Goal: Task Accomplishment & Management: Complete application form

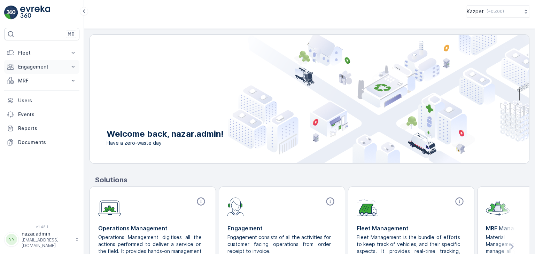
click at [38, 64] on p "Engagement" at bounding box center [41, 66] width 47 height 7
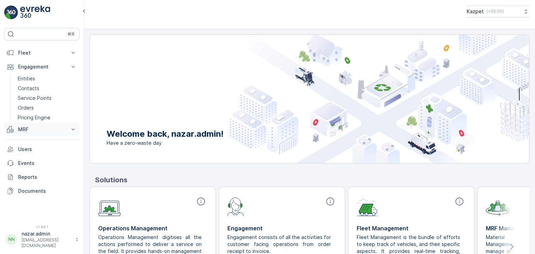
click at [40, 133] on button "MRF" at bounding box center [41, 130] width 75 height 14
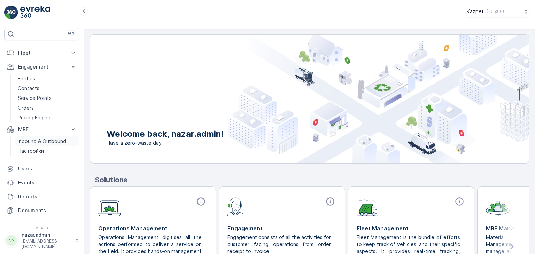
click at [35, 141] on p "Inbound & Outbound" at bounding box center [42, 141] width 48 height 7
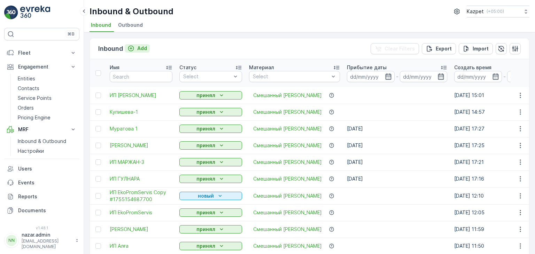
click at [128, 47] on icon "Add" at bounding box center [131, 49] width 6 height 6
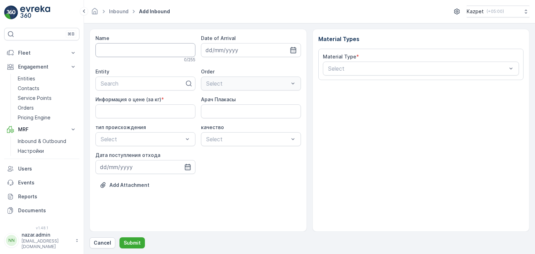
click at [144, 52] on input "Name" at bounding box center [145, 50] width 100 height 14
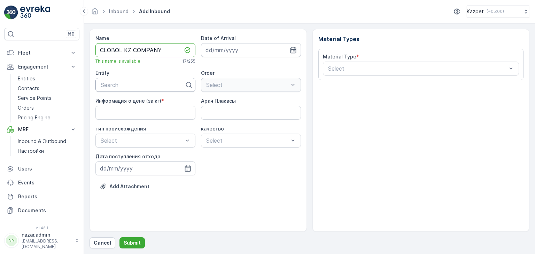
type input "CLOBOL KZ COMPANY"
click at [145, 85] on div at bounding box center [142, 85] width 85 height 6
type input "C"
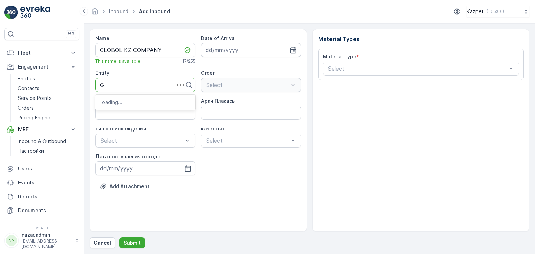
type input "GL"
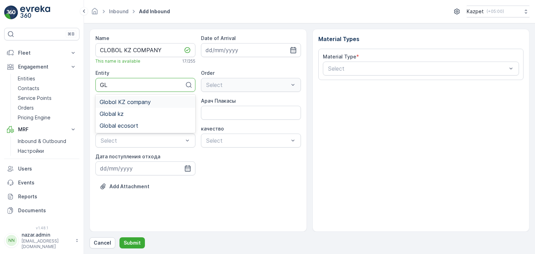
click at [143, 102] on span "Globol KZ company" at bounding box center [125, 102] width 51 height 6
click at [144, 116] on кг\) "Информация о цене (за кг)" at bounding box center [145, 113] width 100 height 14
type кг\) "195"
click at [221, 115] on Плакасы "Арач Плакасы" at bounding box center [251, 113] width 100 height 14
type Плакасы "410NDA06"
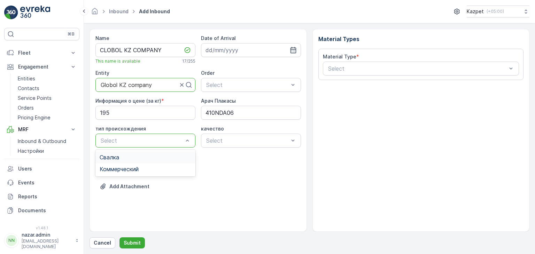
click at [163, 141] on div at bounding box center [142, 141] width 84 height 6
click at [135, 159] on div "Свалка" at bounding box center [146, 157] width 92 height 6
click at [214, 145] on div "Select" at bounding box center [251, 141] width 100 height 14
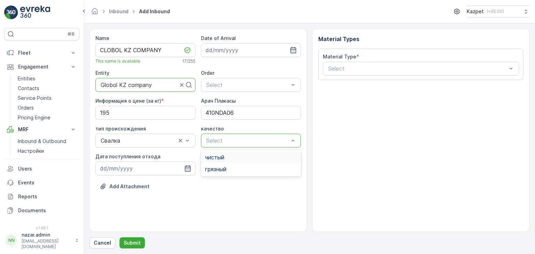
click at [221, 156] on span "чистый" at bounding box center [214, 157] width 19 height 6
click at [186, 168] on icon "button" at bounding box center [187, 168] width 7 height 7
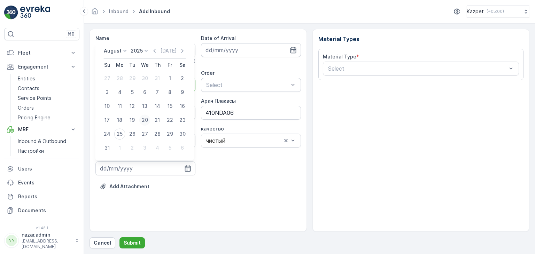
click at [144, 123] on div "20" at bounding box center [144, 120] width 11 height 11
type input "[DATE]"
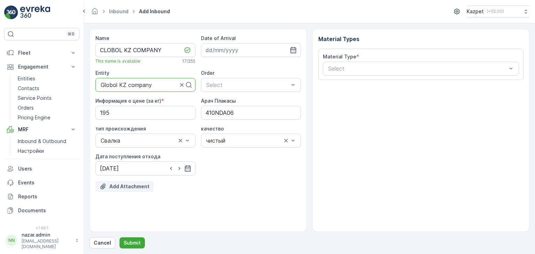
click at [120, 188] on p "Add Attachment" at bounding box center [129, 186] width 40 height 7
click at [124, 186] on p "Add Attachment" at bounding box center [129, 186] width 40 height 7
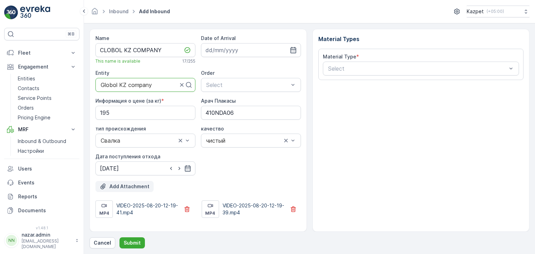
click at [124, 187] on p "Add Attachment" at bounding box center [129, 186] width 40 height 7
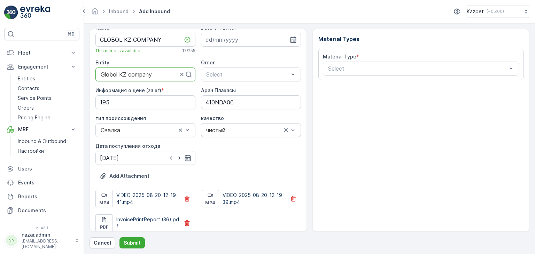
scroll to position [16, 0]
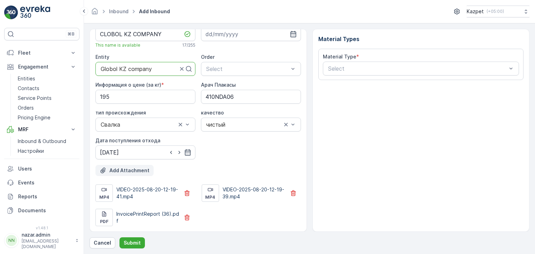
click at [111, 171] on p "Add Attachment" at bounding box center [129, 170] width 40 height 7
click at [123, 172] on p "Add Attachment" at bounding box center [129, 170] width 40 height 7
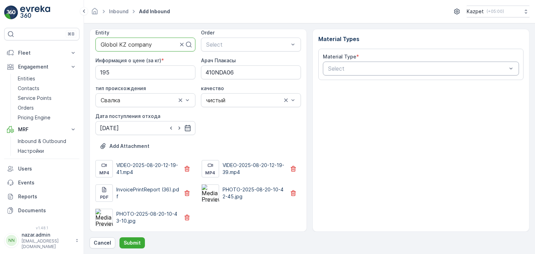
click at [348, 69] on div at bounding box center [417, 68] width 180 height 6
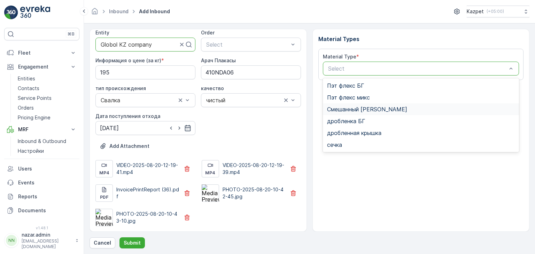
click at [340, 108] on span "Смешанный [PERSON_NAME]" at bounding box center [367, 109] width 80 height 6
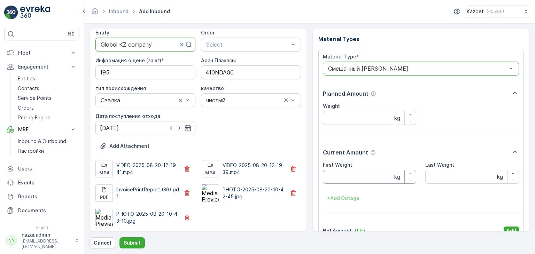
click at [344, 180] on Weight "First Weight" at bounding box center [370, 177] width 94 height 14
drag, startPoint x: 353, startPoint y: 170, endPoint x: 354, endPoint y: 177, distance: 6.7
click at [353, 170] on Weight "First Weight" at bounding box center [370, 177] width 94 height 14
click at [354, 178] on Weight "First Weight" at bounding box center [370, 177] width 94 height 14
type Weight "25840"
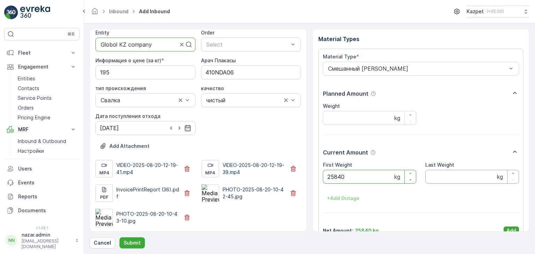
click at [456, 178] on Weight "Last Weight" at bounding box center [472, 177] width 94 height 14
type Weight "15240"
click at [355, 114] on input "Weight" at bounding box center [370, 118] width 94 height 14
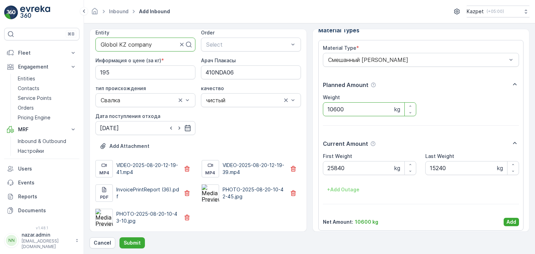
scroll to position [14, 0]
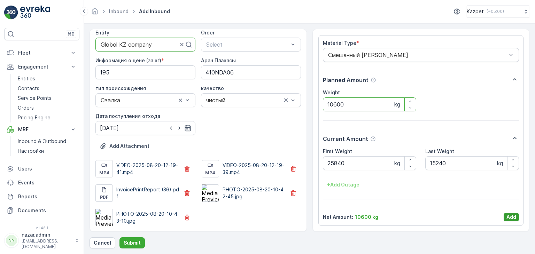
type input "10600"
click at [508, 214] on p "Add" at bounding box center [512, 217] width 10 height 7
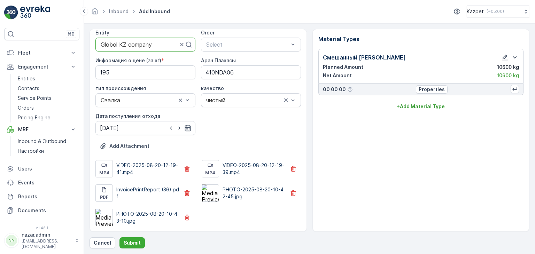
scroll to position [0, 0]
click at [132, 245] on p "Submit" at bounding box center [132, 243] width 17 height 7
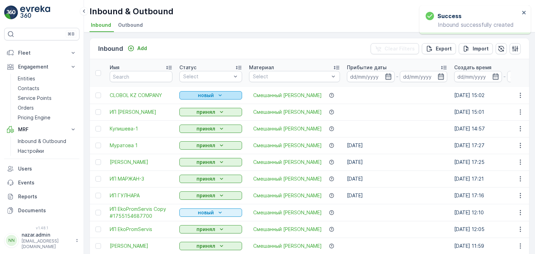
click at [211, 94] on p "новый" at bounding box center [206, 95] width 16 height 7
click at [190, 115] on span "принял" at bounding box center [192, 115] width 17 height 7
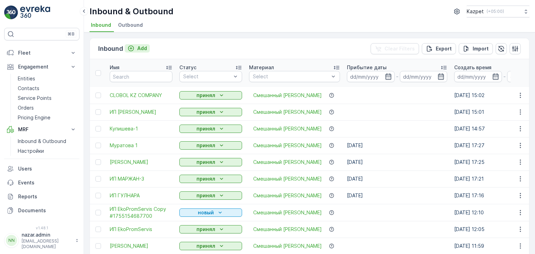
click at [132, 47] on icon "Add" at bounding box center [131, 48] width 7 height 7
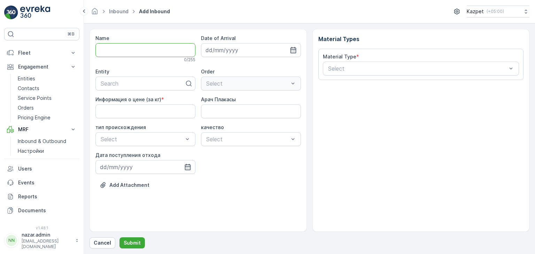
click at [134, 51] on input "Name" at bounding box center [145, 50] width 100 height 14
type input "ИП ХАН-1"
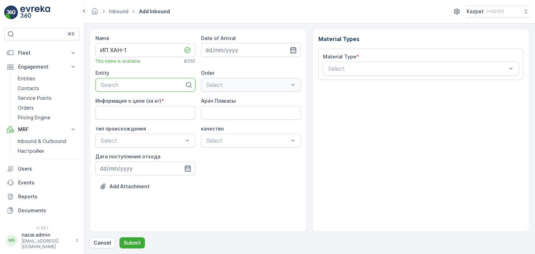
click at [122, 85] on div at bounding box center [142, 85] width 85 height 6
type input "[PERSON_NAME]"
click at [119, 106] on div "[PERSON_NAME]" at bounding box center [145, 102] width 100 height 12
click at [161, 115] on кг\) "Информация о цене (за кг)" at bounding box center [145, 113] width 100 height 14
type кг\) "195"
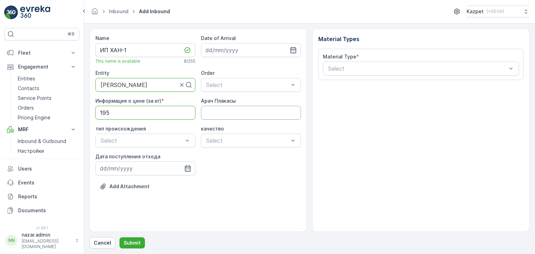
click at [227, 110] on Плакасы "Арач Плакасы" at bounding box center [251, 113] width 100 height 14
type Плакасы "071GAL07"
click at [167, 140] on div at bounding box center [142, 141] width 84 height 6
click at [128, 168] on span "Коммерческий" at bounding box center [119, 169] width 39 height 6
click at [237, 138] on div at bounding box center [248, 141] width 84 height 6
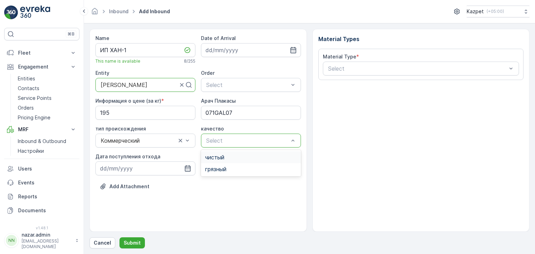
click at [223, 155] on span "чистый" at bounding box center [214, 157] width 19 height 6
click at [191, 166] on icon "button" at bounding box center [187, 168] width 7 height 7
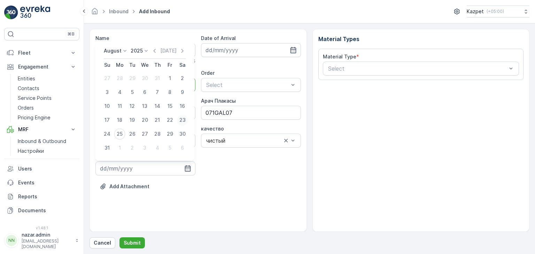
click at [180, 121] on div "23" at bounding box center [182, 120] width 11 height 11
type input "[DATE]"
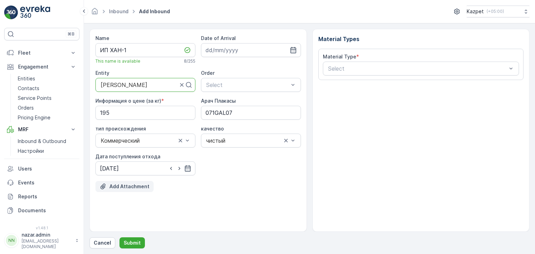
click at [112, 184] on p "Add Attachment" at bounding box center [129, 186] width 40 height 7
click at [137, 186] on p "Add Attachment" at bounding box center [129, 186] width 40 height 7
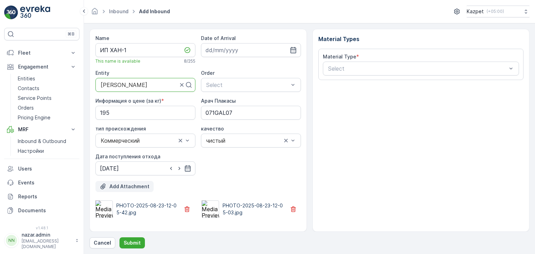
click at [128, 188] on p "Add Attachment" at bounding box center [129, 186] width 40 height 7
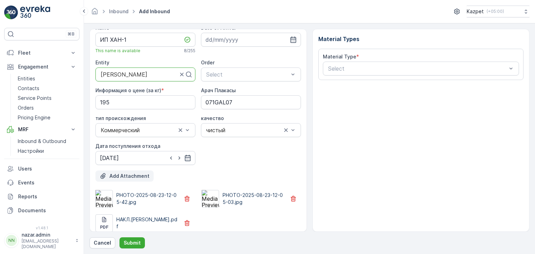
click at [116, 175] on p "Add Attachment" at bounding box center [129, 176] width 40 height 7
click at [135, 178] on p "Add Attachment" at bounding box center [129, 176] width 40 height 7
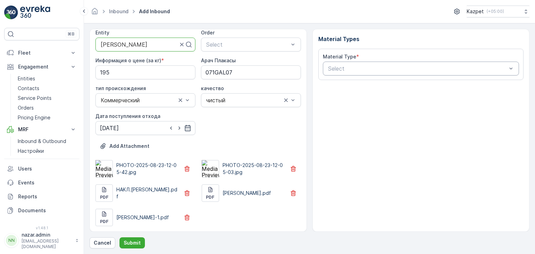
click at [355, 67] on div at bounding box center [417, 68] width 180 height 6
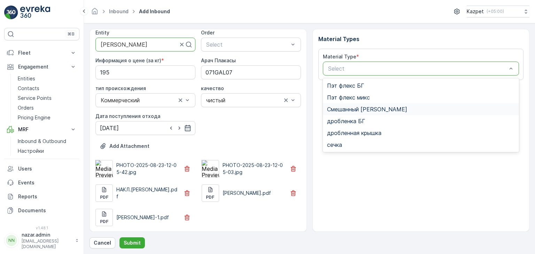
click at [349, 103] on div "Смешанный [PERSON_NAME]" at bounding box center [421, 109] width 196 height 12
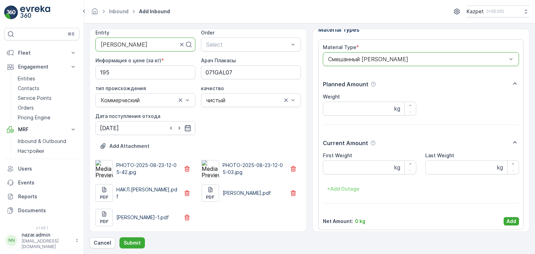
scroll to position [14, 0]
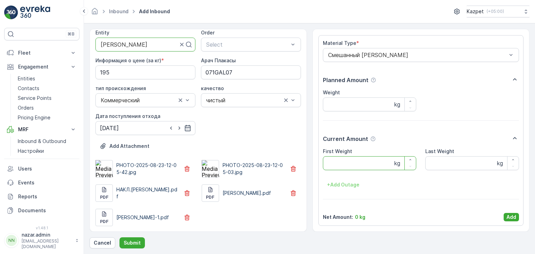
click at [359, 159] on Weight "First Weight" at bounding box center [370, 163] width 94 height 14
type Weight "32740"
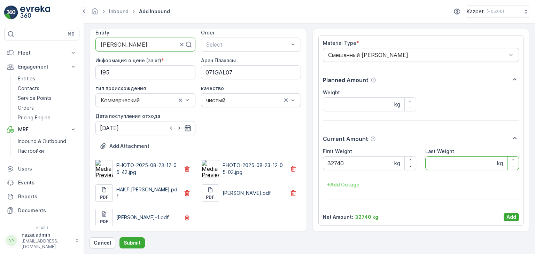
click at [450, 165] on Weight "Last Weight" at bounding box center [472, 163] width 94 height 14
type Weight "17800"
click at [347, 102] on input "Weight" at bounding box center [370, 105] width 94 height 14
type input "14940"
click at [511, 219] on p "Add" at bounding box center [512, 217] width 10 height 7
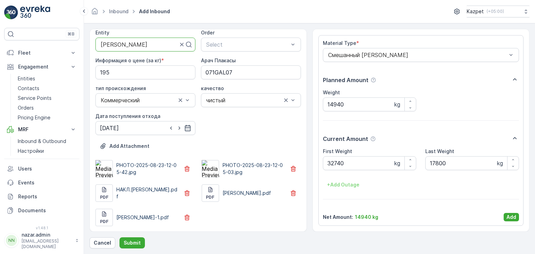
scroll to position [0, 0]
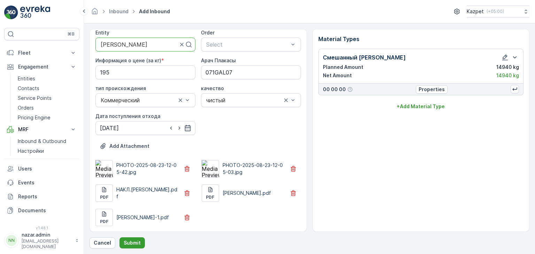
click at [129, 243] on p "Submit" at bounding box center [132, 243] width 17 height 7
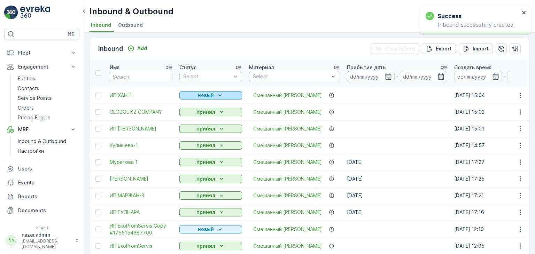
click at [209, 93] on p "новый" at bounding box center [206, 95] width 16 height 7
click at [192, 114] on span "принял" at bounding box center [192, 115] width 17 height 7
click at [133, 146] on span "Купишева-1" at bounding box center [141, 145] width 63 height 7
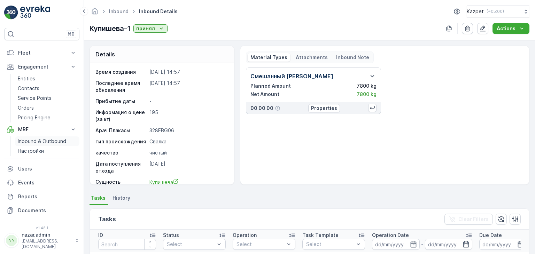
click at [27, 140] on p "Inbound & Outbound" at bounding box center [42, 141] width 48 height 7
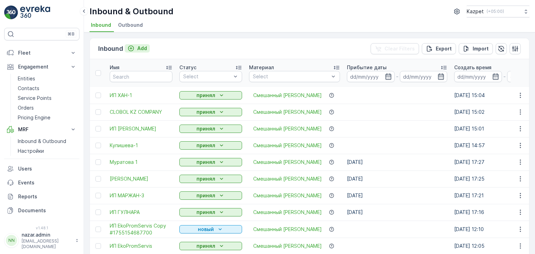
click at [131, 48] on icon "Add" at bounding box center [131, 49] width 6 height 6
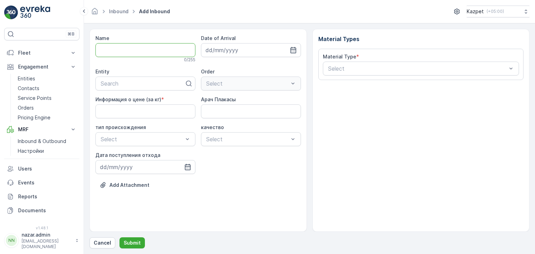
click at [119, 47] on input "Name" at bounding box center [145, 50] width 100 height 14
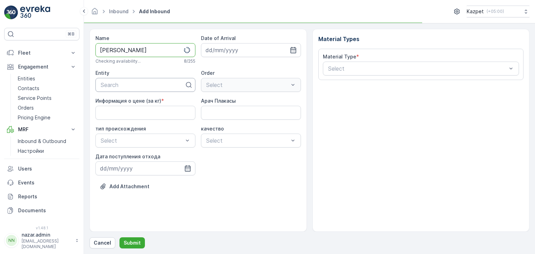
click at [113, 89] on div "Search" at bounding box center [145, 85] width 100 height 14
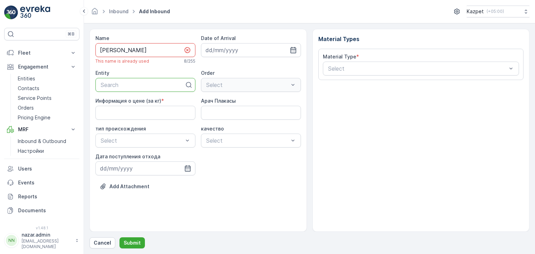
click at [140, 51] on input "[PERSON_NAME]" at bounding box center [145, 50] width 100 height 14
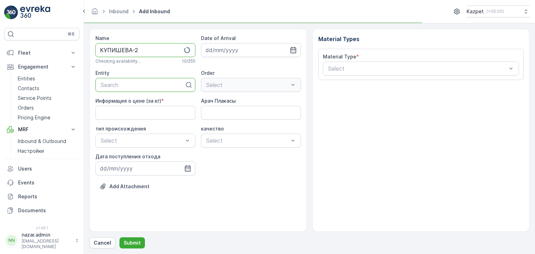
type input "КУПИШЕВА-2"
click at [113, 87] on div at bounding box center [142, 85] width 85 height 6
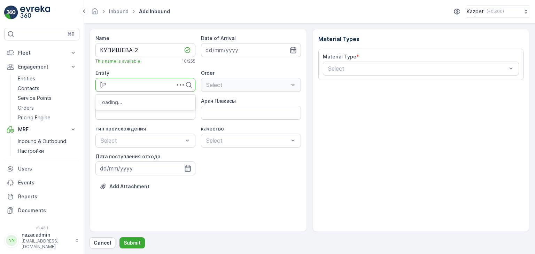
type input "КУ"
click at [117, 102] on span "Купишева" at bounding box center [113, 102] width 27 height 6
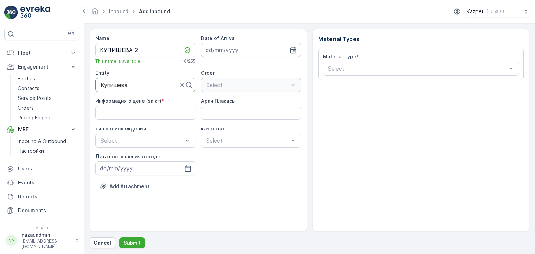
click at [234, 84] on div "Select" at bounding box center [251, 85] width 100 height 14
click at [144, 118] on кг\) "Информация о цене (за кг)" at bounding box center [145, 113] width 100 height 14
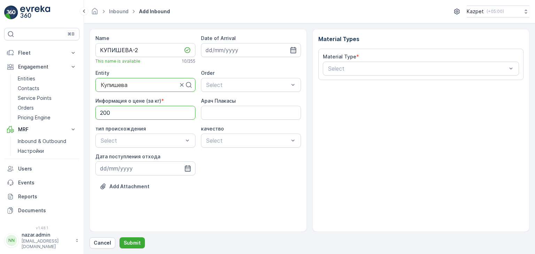
click at [102, 111] on кг\) "200" at bounding box center [145, 113] width 100 height 14
click at [123, 109] on кг\) "200" at bounding box center [145, 113] width 100 height 14
drag, startPoint x: 123, startPoint y: 116, endPoint x: 49, endPoint y: 103, distance: 74.6
click at [49, 104] on div "⌘B Fleet Live Tracking Track History Fleet Engagement Entities Contacts Service…" at bounding box center [267, 127] width 535 height 254
type кг\) "195"
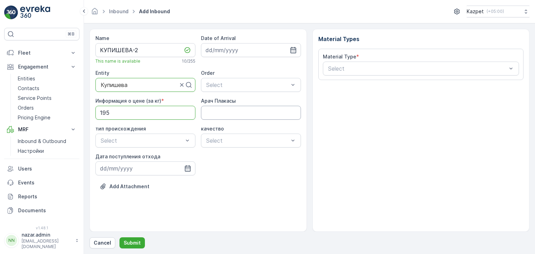
click at [226, 113] on Плакасы "Арач Плакасы" at bounding box center [251, 113] width 100 height 14
type Плакасы "328EBG06"
click at [159, 141] on div at bounding box center [142, 141] width 84 height 6
click at [128, 169] on span "Коммерческий" at bounding box center [119, 169] width 39 height 6
click at [146, 138] on div at bounding box center [138, 141] width 77 height 6
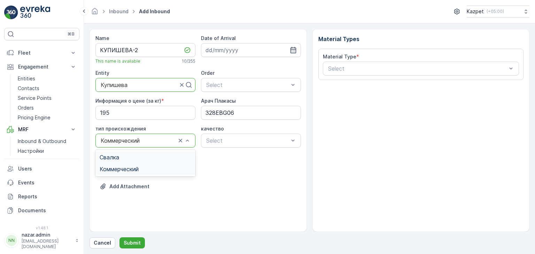
click at [128, 157] on div "Свалка" at bounding box center [146, 157] width 92 height 6
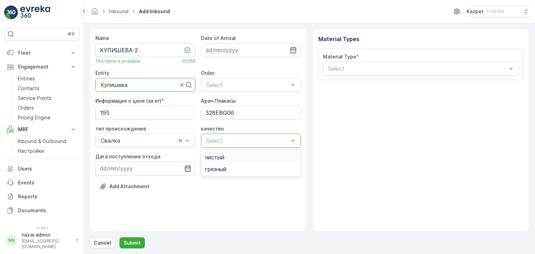
click at [215, 139] on div at bounding box center [248, 141] width 84 height 6
drag, startPoint x: 222, startPoint y: 159, endPoint x: 196, endPoint y: 164, distance: 26.3
click at [222, 159] on span "чистый" at bounding box center [214, 157] width 19 height 6
click at [187, 170] on icon "button" at bounding box center [187, 168] width 7 height 7
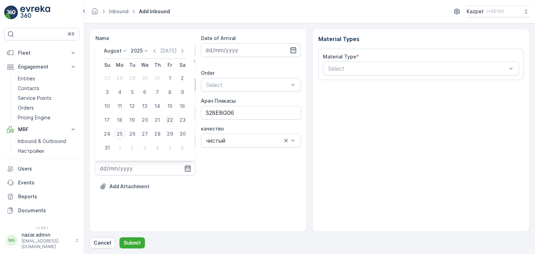
click at [170, 119] on div "22" at bounding box center [169, 120] width 11 height 11
type input "[DATE]"
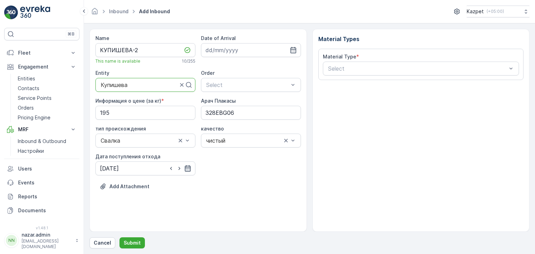
click at [188, 169] on icon "button" at bounding box center [187, 168] width 7 height 7
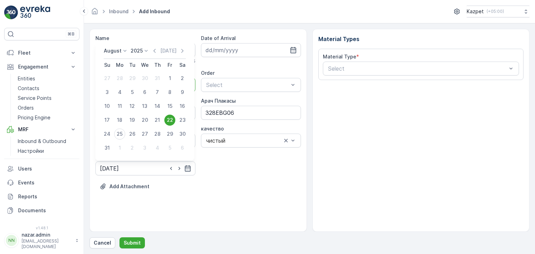
click at [224, 179] on div "Name [PERSON_NAME]-2 This name is available 10 / 255 Date of Arrival Entity Куп…" at bounding box center [198, 118] width 206 height 166
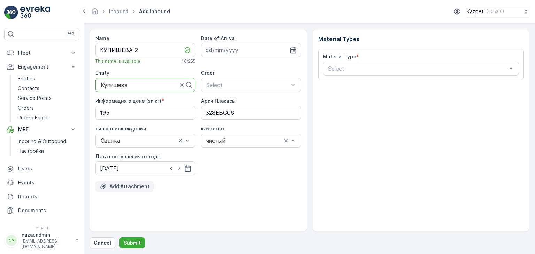
click at [132, 182] on button "Add Attachment" at bounding box center [124, 186] width 58 height 11
click at [132, 186] on p "Add Attachment" at bounding box center [129, 186] width 40 height 7
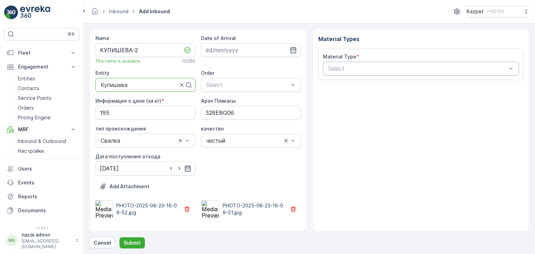
click at [384, 67] on div at bounding box center [417, 68] width 180 height 6
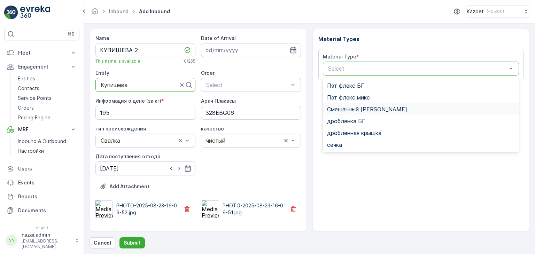
click at [366, 111] on span "Смешанный [PERSON_NAME]" at bounding box center [367, 109] width 80 height 6
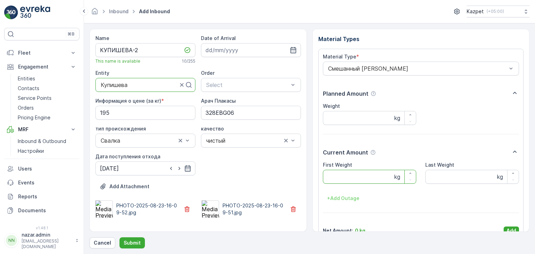
click at [362, 176] on Weight "First Weight" at bounding box center [370, 177] width 94 height 14
type Weight "20600"
click at [478, 180] on Weight "Last Weight" at bounding box center [472, 177] width 94 height 14
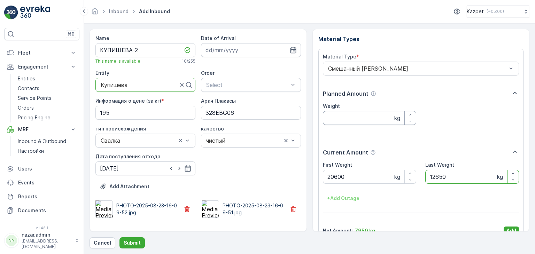
type Weight "12650"
click at [343, 120] on input "Weight" at bounding box center [370, 118] width 94 height 14
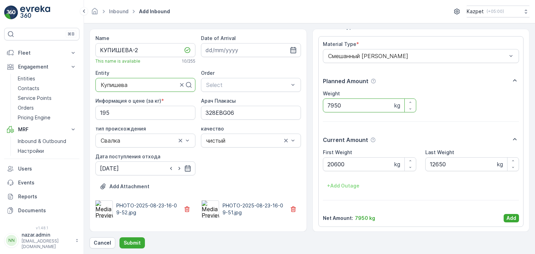
scroll to position [14, 0]
type input "7950"
click at [511, 218] on p "Add" at bounding box center [512, 217] width 10 height 7
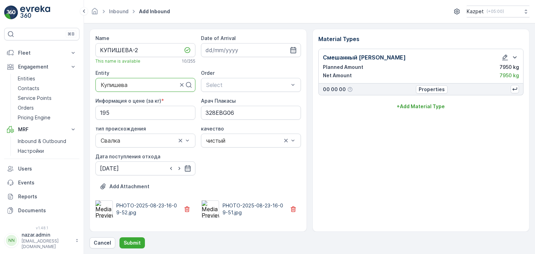
scroll to position [0, 0]
click at [135, 241] on p "Submit" at bounding box center [132, 243] width 17 height 7
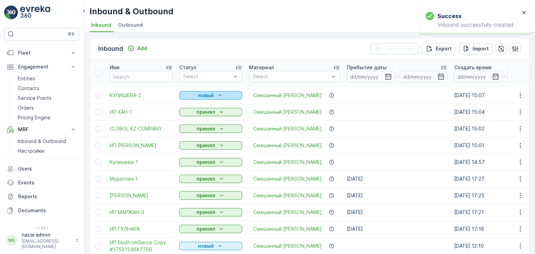
click at [203, 95] on p "новый" at bounding box center [206, 95] width 16 height 7
click at [193, 116] on span "принял" at bounding box center [192, 115] width 17 height 7
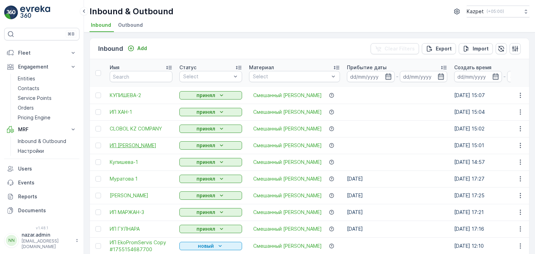
click at [125, 145] on span "ИП [PERSON_NAME]" at bounding box center [141, 145] width 63 height 7
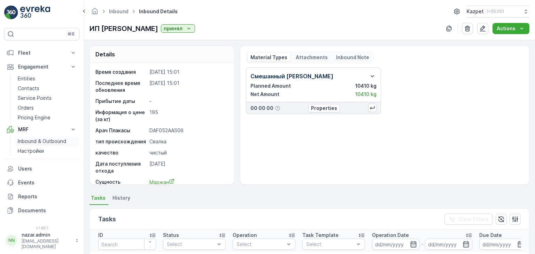
click at [31, 141] on p "Inbound & Outbound" at bounding box center [42, 141] width 48 height 7
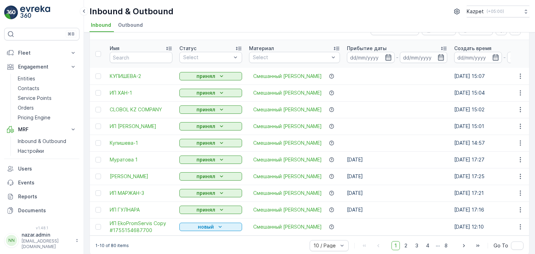
scroll to position [29, 0]
